Goal: Task Accomplishment & Management: Use online tool/utility

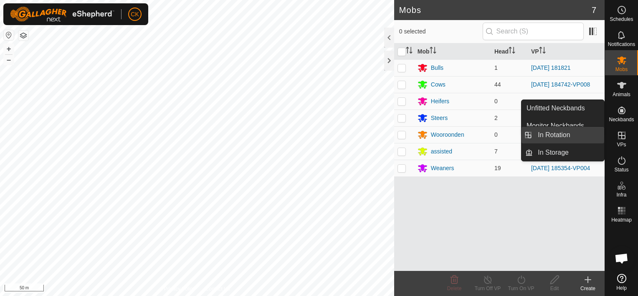
click at [571, 135] on link "In Rotation" at bounding box center [568, 134] width 71 height 17
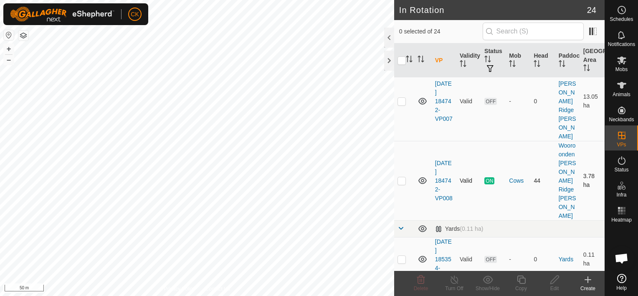
scroll to position [1120, 0]
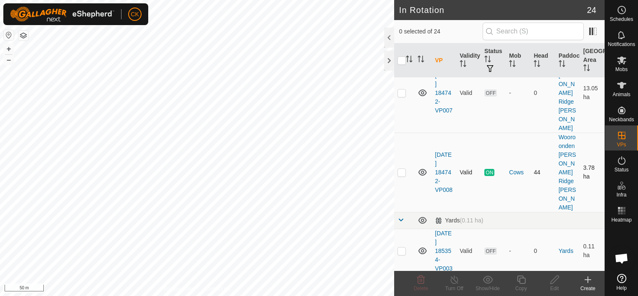
click at [402, 174] on p-checkbox at bounding box center [401, 172] width 8 height 7
checkbox input "true"
click at [521, 278] on icon at bounding box center [521, 279] width 10 height 10
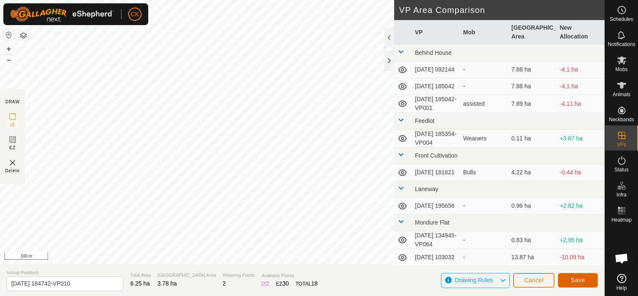
click at [569, 277] on button "Save" at bounding box center [578, 280] width 40 height 15
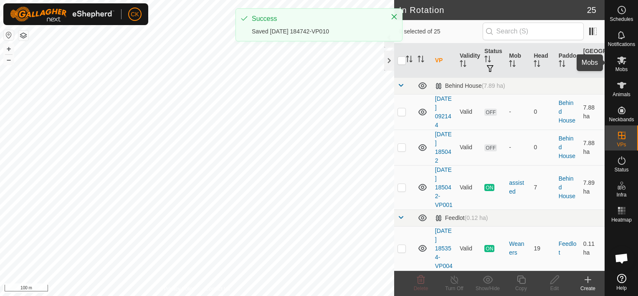
click at [623, 61] on icon at bounding box center [621, 60] width 9 height 8
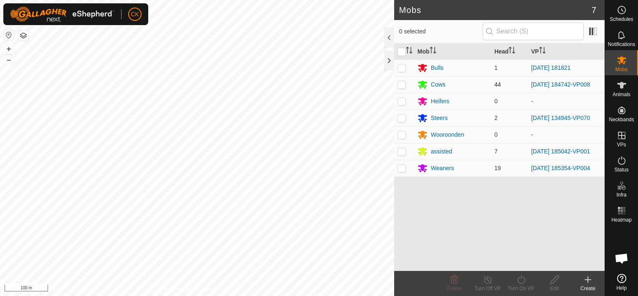
click at [402, 85] on p-checkbox at bounding box center [401, 84] width 8 height 7
checkbox input "true"
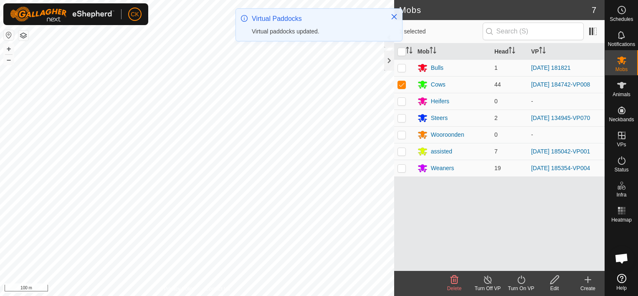
click at [521, 280] on icon at bounding box center [521, 279] width 10 height 10
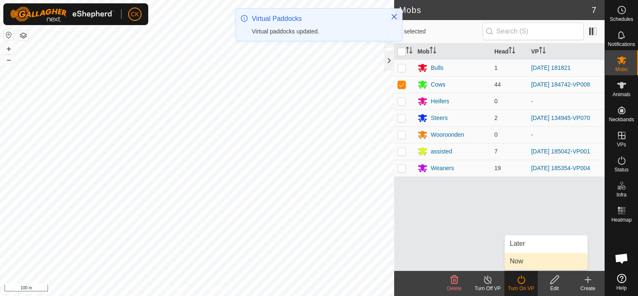
click at [519, 262] on link "Now" at bounding box center [546, 261] width 83 height 17
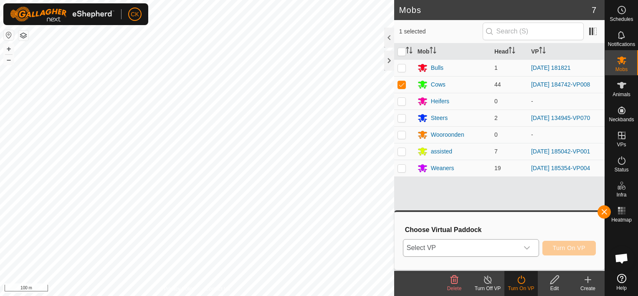
click at [530, 250] on icon "dropdown trigger" at bounding box center [526, 247] width 7 height 7
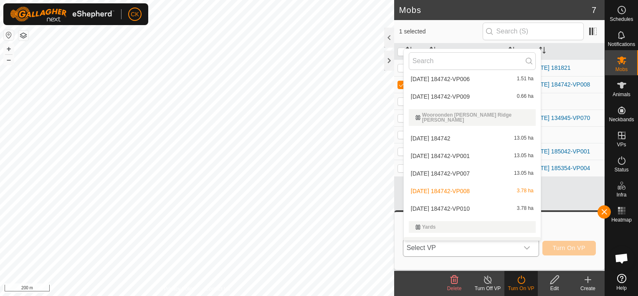
scroll to position [482, 0]
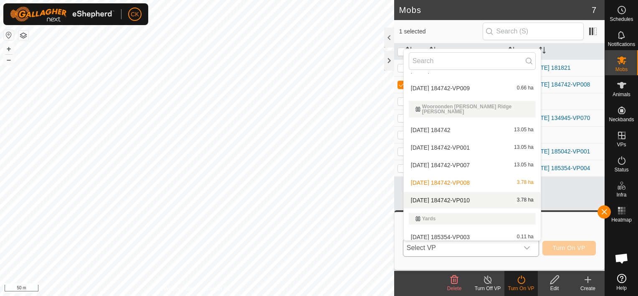
click at [466, 194] on li "[DATE] 184742-VP010 3.78 ha" at bounding box center [472, 200] width 137 height 17
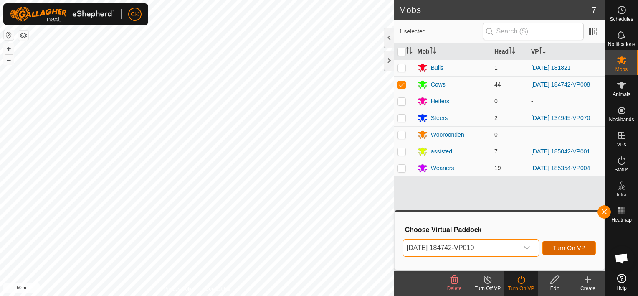
click at [568, 245] on span "Turn On VP" at bounding box center [569, 247] width 33 height 7
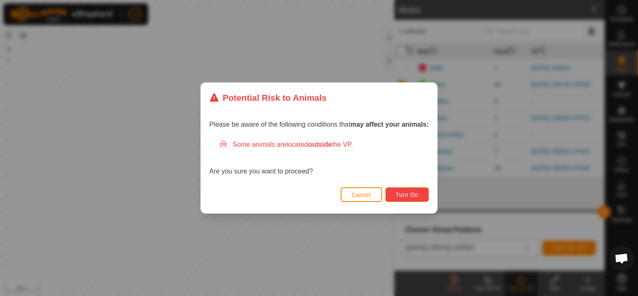
click at [412, 192] on span "Turn On" at bounding box center [407, 194] width 23 height 7
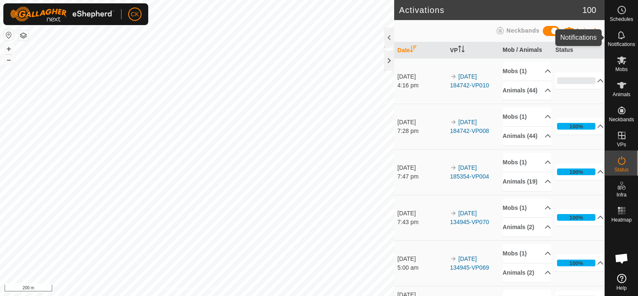
click at [622, 31] on icon at bounding box center [622, 35] width 10 height 10
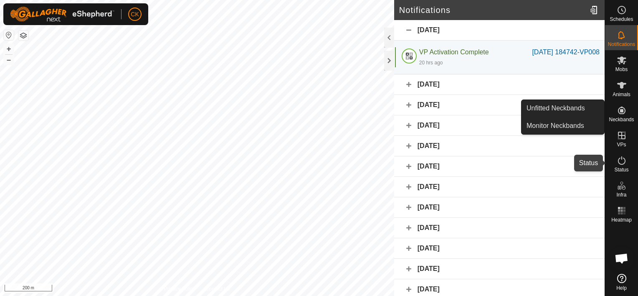
drag, startPoint x: 622, startPoint y: 160, endPoint x: 616, endPoint y: 153, distance: 9.2
click at [622, 160] on icon at bounding box center [622, 160] width 10 height 10
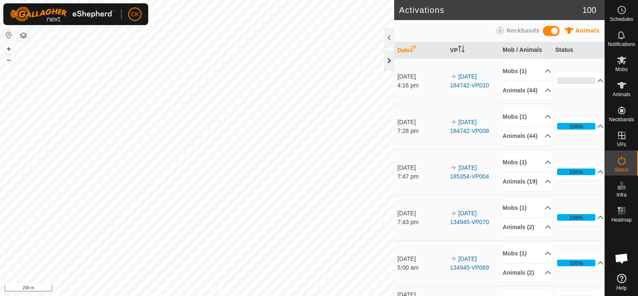
click at [389, 64] on div at bounding box center [389, 61] width 10 height 20
